Goal: Information Seeking & Learning: Learn about a topic

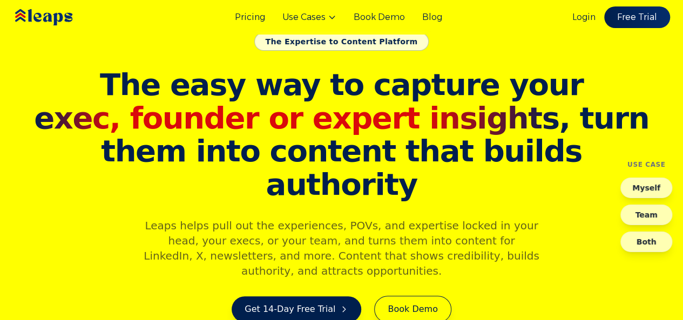
scroll to position [2, 0]
click at [439, 21] on link "Blog" at bounding box center [432, 17] width 20 height 13
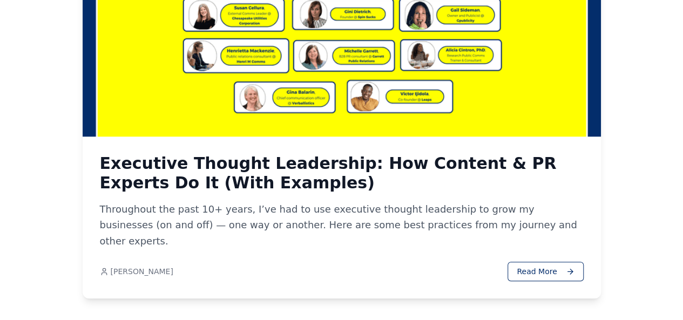
scroll to position [333, 0]
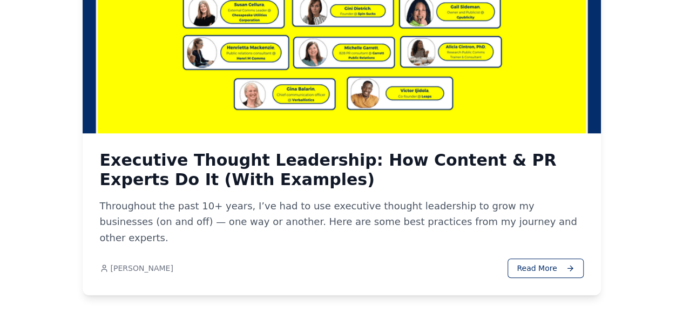
click at [240, 164] on h3 "Executive Thought Leadership: How Content & PR Experts Do It (With Examples)" at bounding box center [342, 170] width 484 height 39
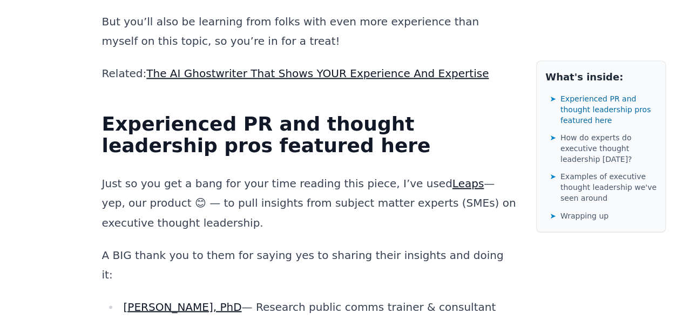
scroll to position [834, 0]
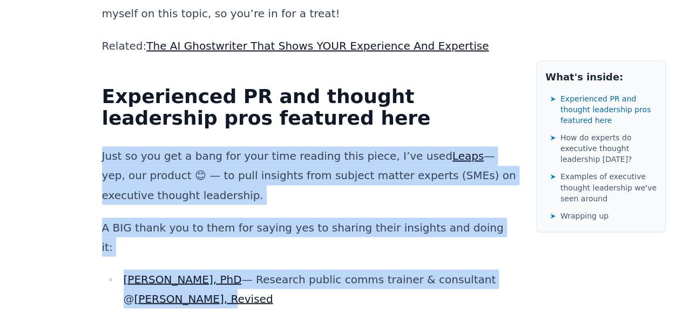
drag, startPoint x: 119, startPoint y: 84, endPoint x: 349, endPoint y: 212, distance: 263.5
copy div "Just so you get a bang for your time reading this piece, I’ve used Leaps — yep,…"
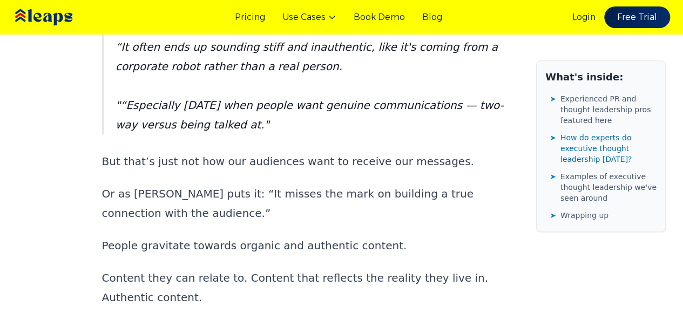
scroll to position [2327, 0]
